Goal: Task Accomplishment & Management: Use online tool/utility

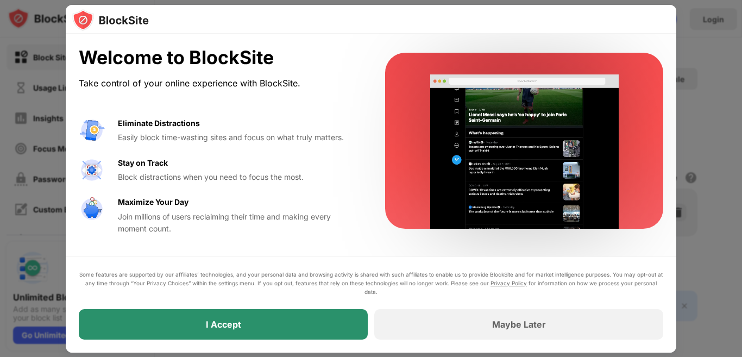
click at [281, 315] on div "I Accept" at bounding box center [223, 324] width 289 height 30
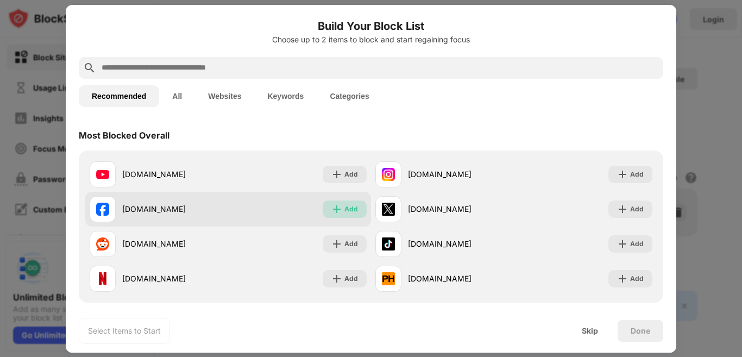
click at [348, 211] on div "Add" at bounding box center [351, 209] width 14 height 11
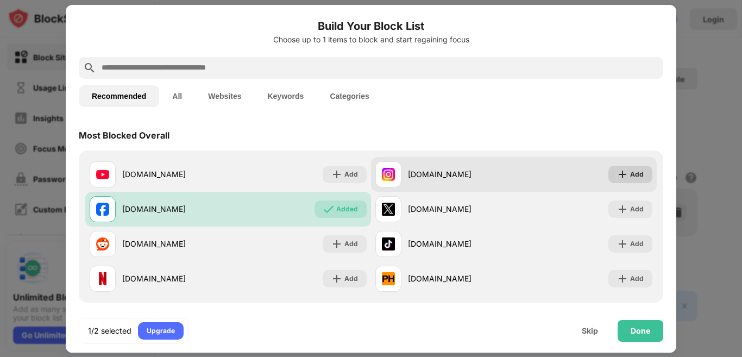
click at [620, 173] on div "Add" at bounding box center [630, 174] width 44 height 17
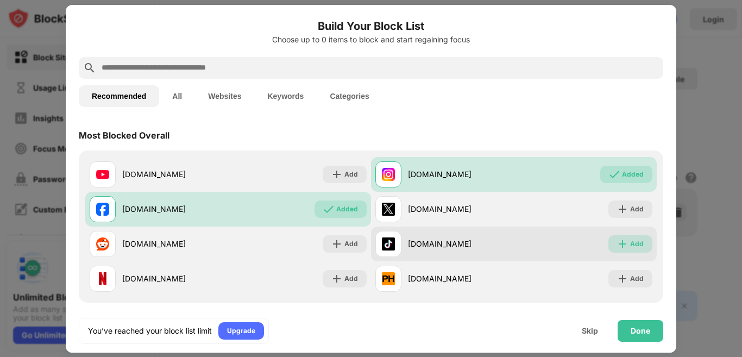
click at [619, 236] on div "Add" at bounding box center [630, 243] width 44 height 17
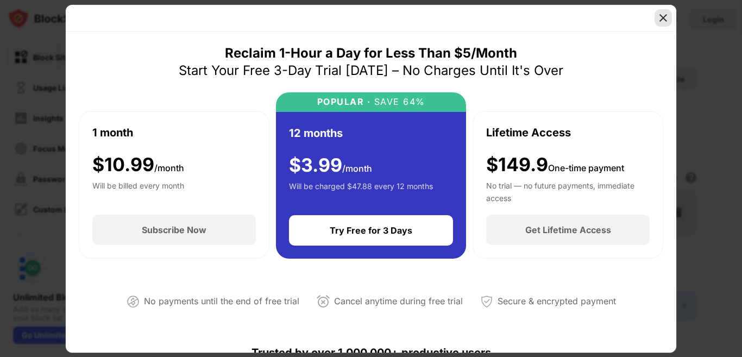
click at [664, 24] on div at bounding box center [662, 17] width 17 height 17
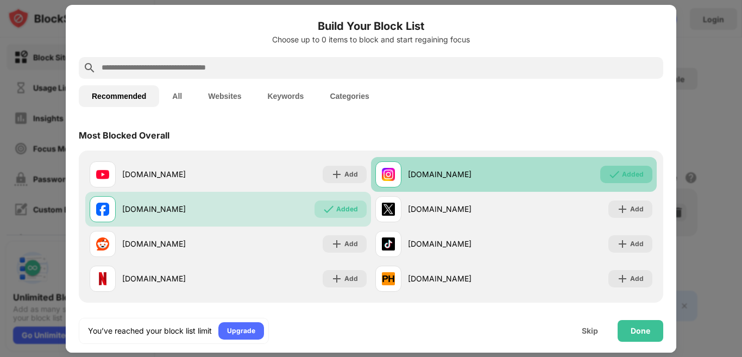
click at [633, 178] on div "Added" at bounding box center [633, 174] width 22 height 11
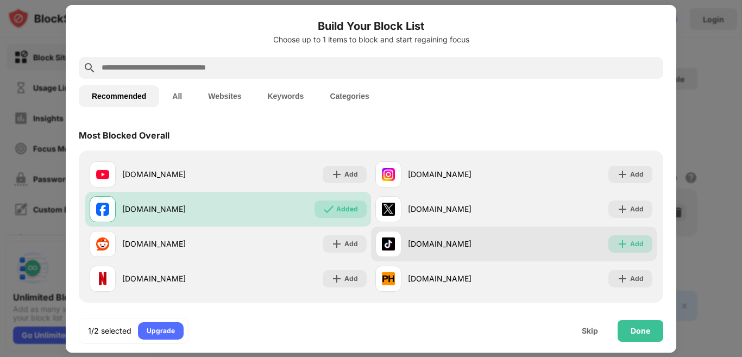
click at [619, 246] on img at bounding box center [622, 243] width 11 height 11
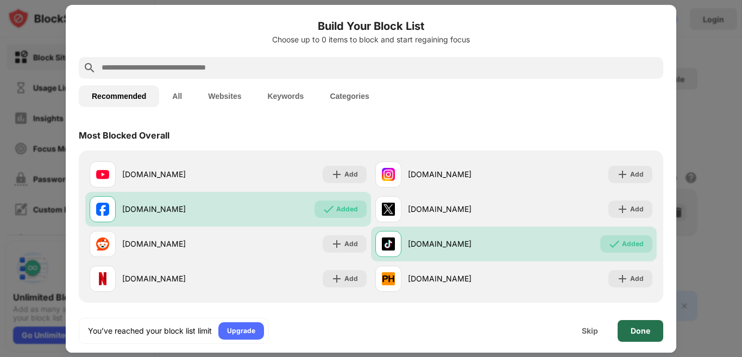
click at [641, 328] on div "Done" at bounding box center [641, 330] width 20 height 9
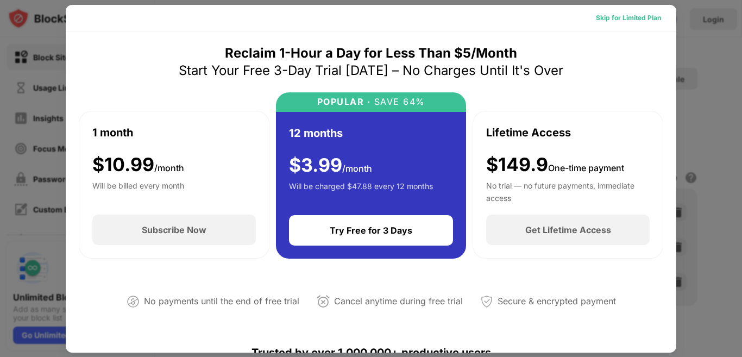
click at [643, 16] on div "Skip for Limited Plan" at bounding box center [628, 17] width 65 height 11
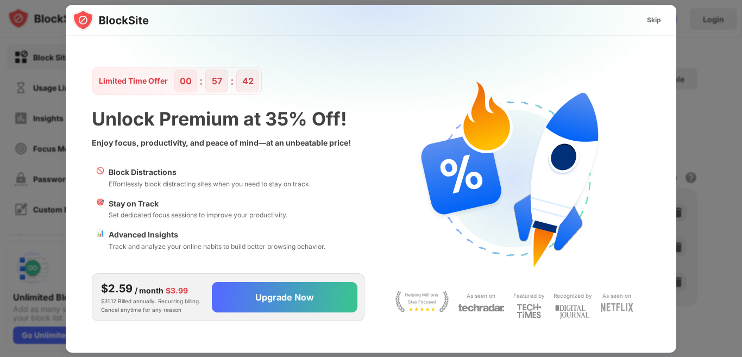
click at [654, 23] on div "Skip" at bounding box center [654, 20] width 14 height 11
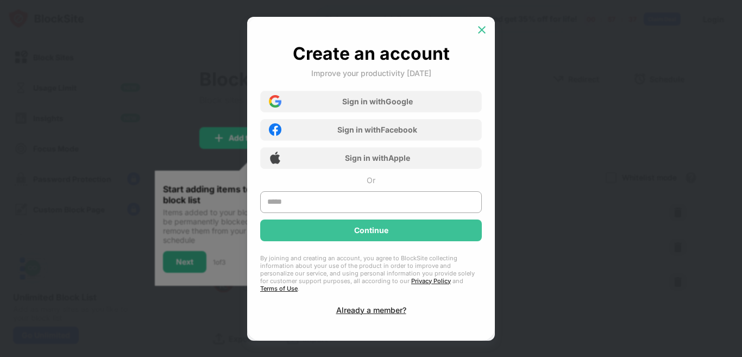
click at [482, 35] on div at bounding box center [481, 29] width 17 height 17
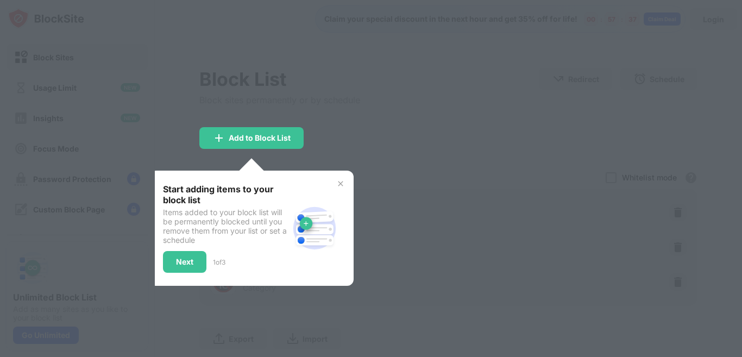
click at [482, 35] on div at bounding box center [481, 29] width 17 height 17
click at [188, 268] on div "Next" at bounding box center [184, 262] width 43 height 22
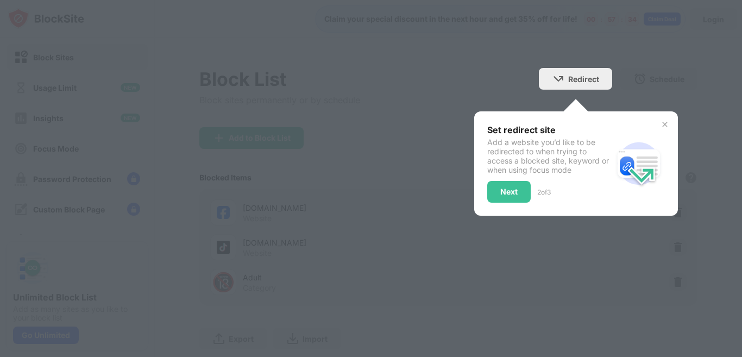
click at [188, 268] on div at bounding box center [371, 178] width 742 height 357
click at [496, 197] on div "Next" at bounding box center [508, 192] width 43 height 22
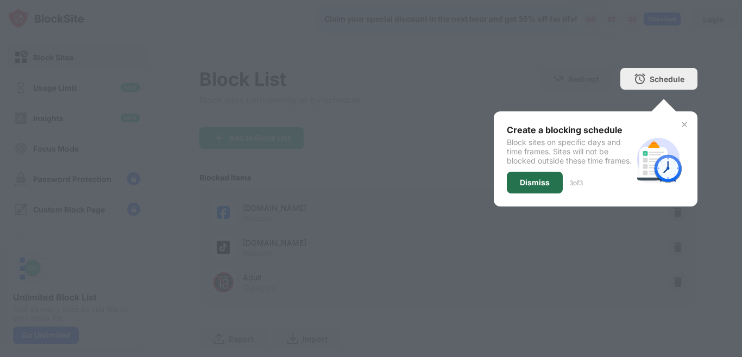
click at [514, 189] on div "Dismiss" at bounding box center [535, 183] width 56 height 22
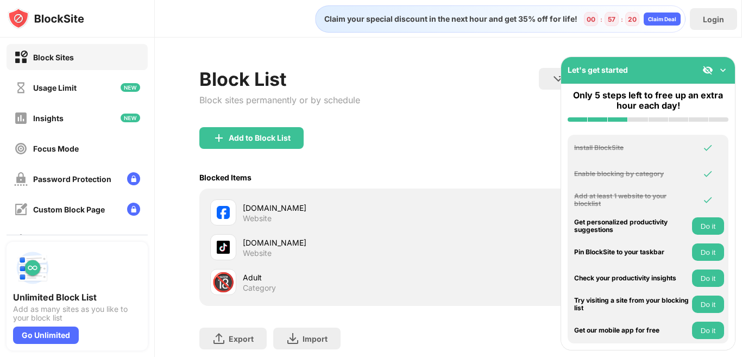
scroll to position [95, 0]
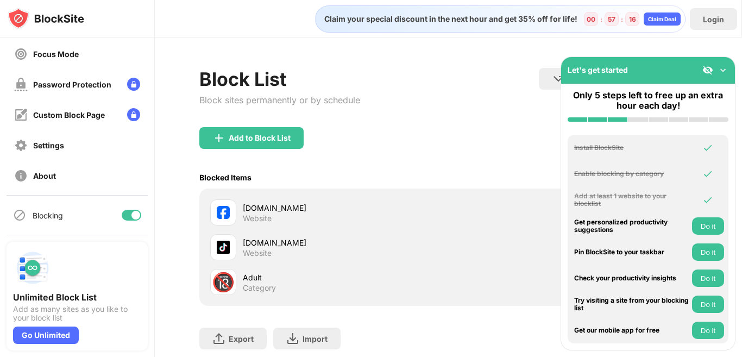
click at [387, 197] on div "[DOMAIN_NAME] Website" at bounding box center [448, 212] width 485 height 35
click at [721, 73] on img at bounding box center [722, 70] width 11 height 11
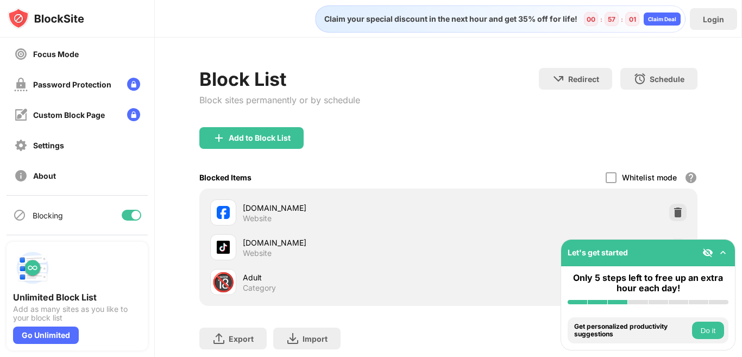
click at [719, 254] on img at bounding box center [722, 252] width 11 height 11
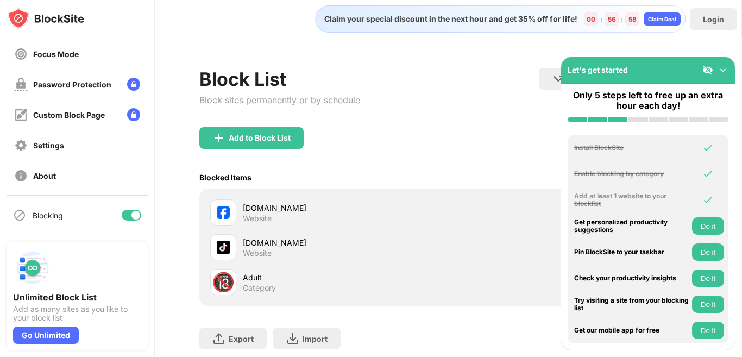
click at [721, 73] on img at bounding box center [722, 70] width 11 height 11
